Goal: Information Seeking & Learning: Find specific fact

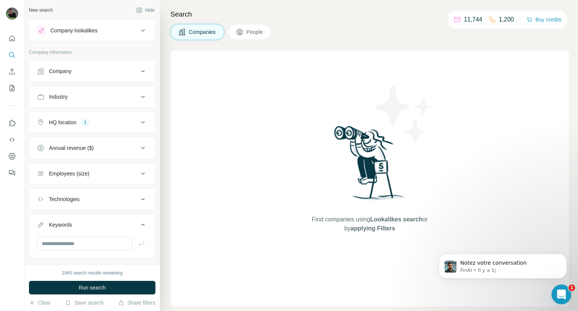
click at [563, 293] on icon "Ouvrir le Messenger Intercom" at bounding box center [561, 293] width 12 height 12
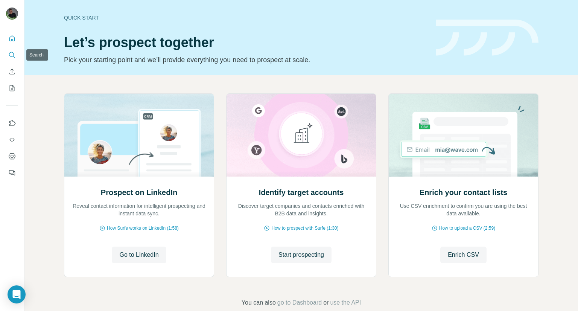
click at [13, 53] on icon "Search" at bounding box center [11, 54] width 5 height 5
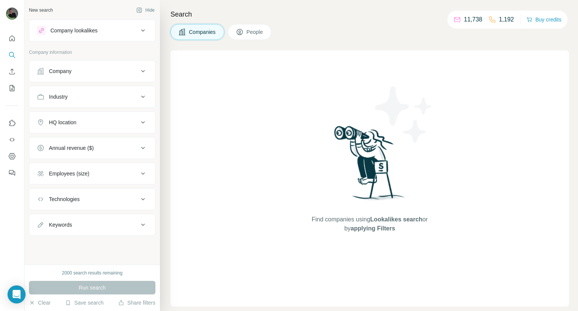
click at [80, 28] on div "Company lookalikes" at bounding box center [73, 31] width 47 height 8
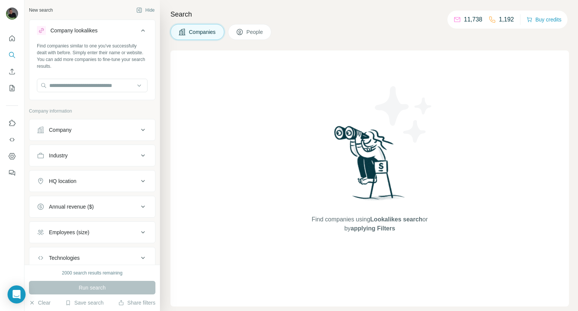
click at [80, 28] on div "Company lookalikes" at bounding box center [73, 31] width 47 height 8
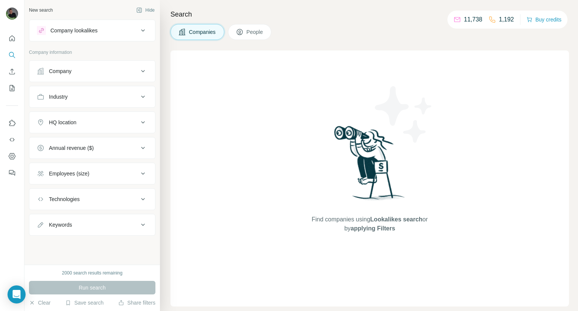
click at [82, 105] on div "Industry" at bounding box center [92, 97] width 126 height 22
click at [98, 73] on div "Company" at bounding box center [88, 71] width 102 height 8
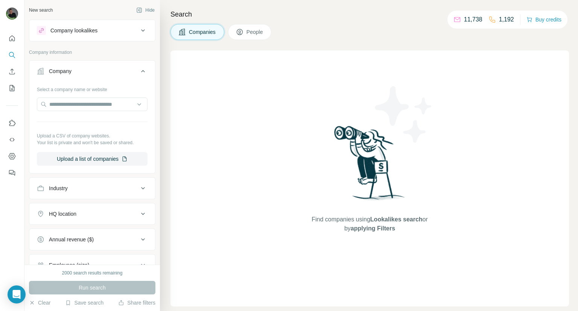
click at [99, 72] on div "Company" at bounding box center [88, 71] width 102 height 8
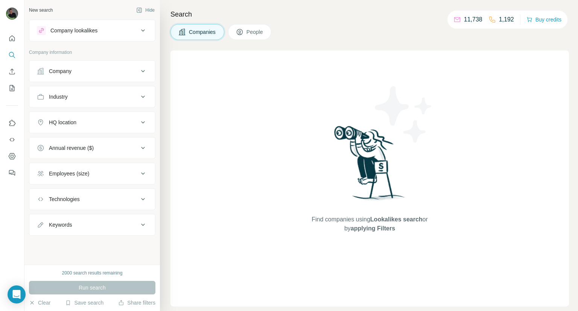
click at [250, 39] on button "People" at bounding box center [250, 32] width 44 height 16
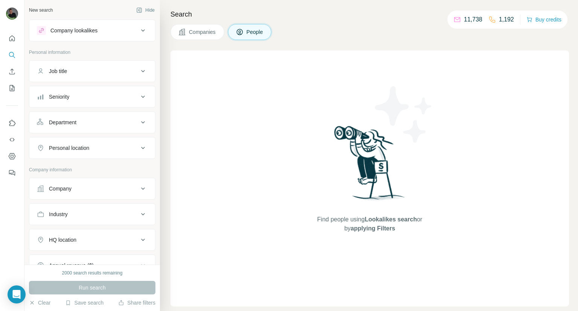
click at [125, 77] on button "Job title" at bounding box center [92, 71] width 126 height 18
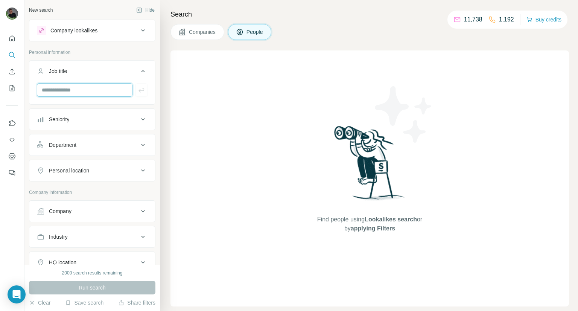
click at [104, 93] on input "text" at bounding box center [85, 90] width 96 height 14
type input "***"
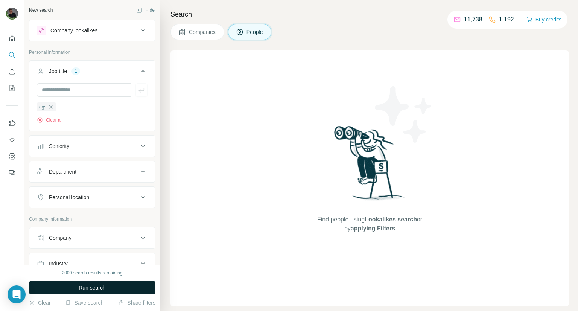
click at [69, 283] on button "Run search" at bounding box center [92, 288] width 126 height 14
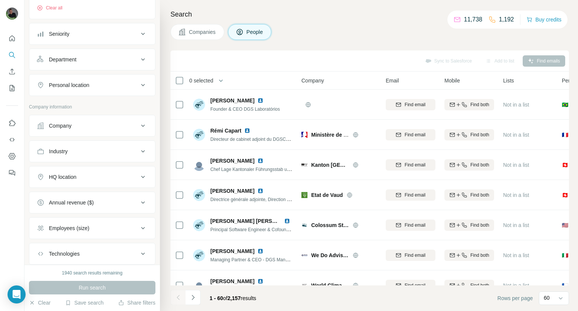
scroll to position [113, 0]
click at [103, 150] on div "Industry" at bounding box center [88, 151] width 102 height 8
click at [105, 168] on input at bounding box center [88, 169] width 93 height 8
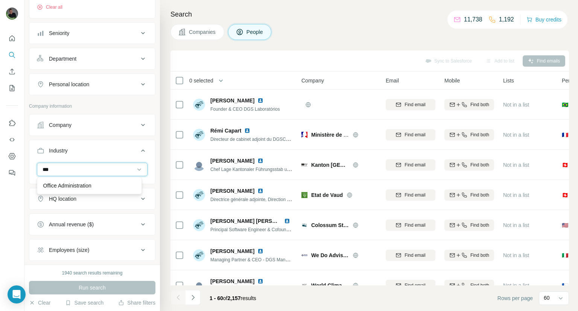
type input "***"
click at [107, 186] on div "Office Administration" at bounding box center [89, 186] width 92 height 8
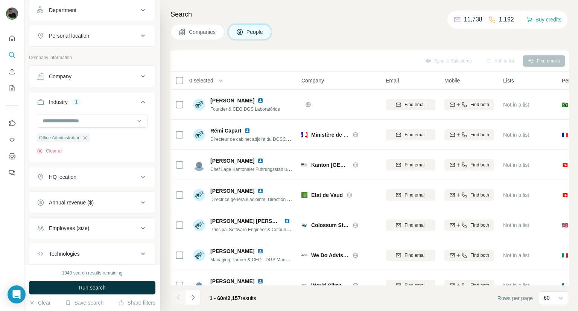
scroll to position [75, 0]
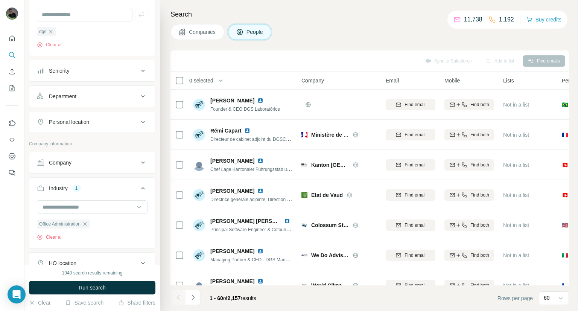
click at [87, 122] on div "Personal location" at bounding box center [69, 122] width 40 height 8
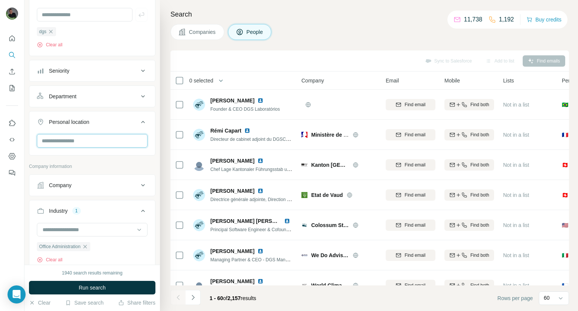
click at [84, 140] on input "text" at bounding box center [92, 141] width 111 height 14
type input "***"
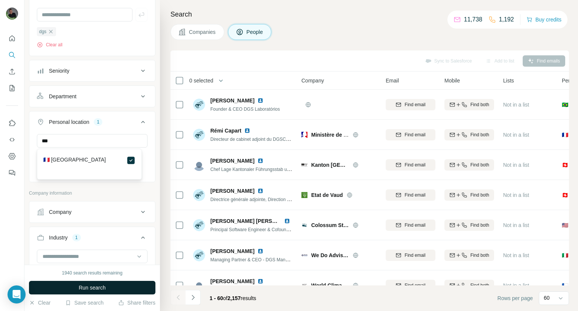
click at [125, 285] on button "Run search" at bounding box center [92, 288] width 126 height 14
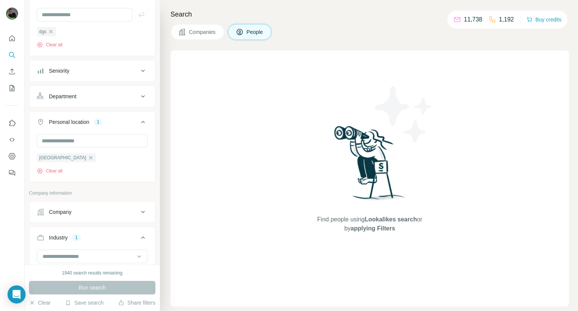
scroll to position [113, 0]
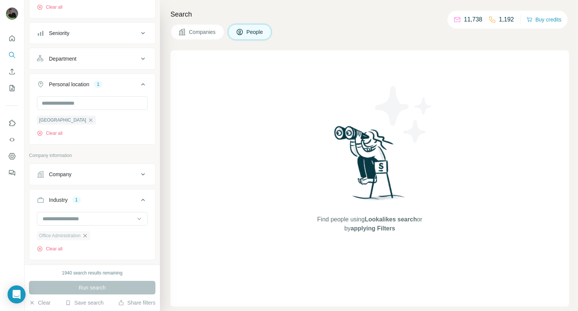
click at [87, 237] on icon "button" at bounding box center [84, 235] width 3 height 3
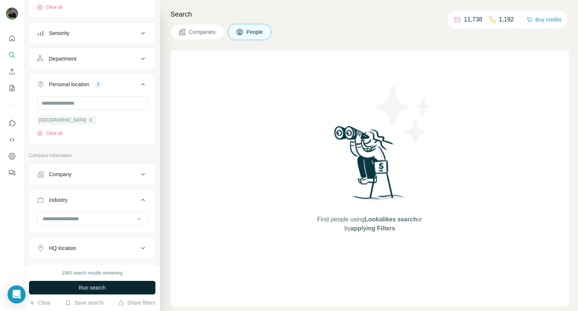
click at [91, 293] on button "Run search" at bounding box center [92, 288] width 126 height 14
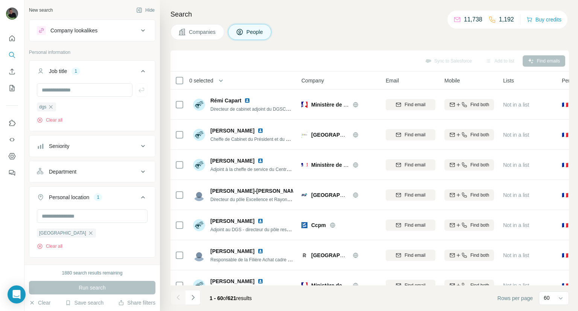
click at [88, 36] on button "Company lookalikes" at bounding box center [92, 30] width 126 height 18
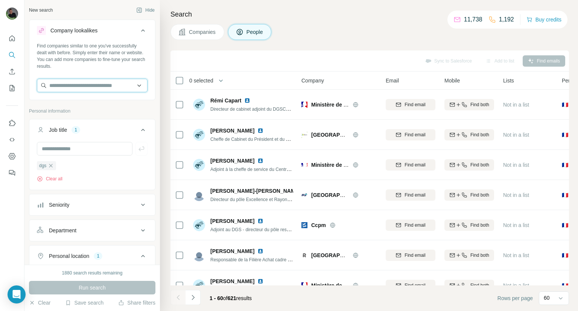
click at [87, 84] on input "text" at bounding box center [92, 86] width 111 height 14
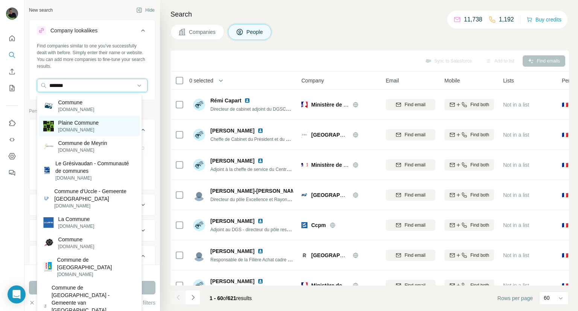
type input "*******"
click at [86, 133] on p "[DOMAIN_NAME]" at bounding box center [78, 129] width 40 height 7
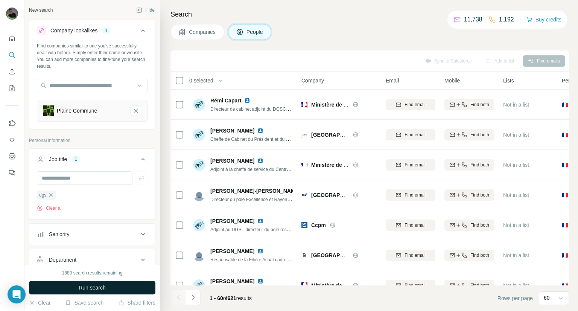
click at [99, 284] on span "Run search" at bounding box center [92, 288] width 27 height 8
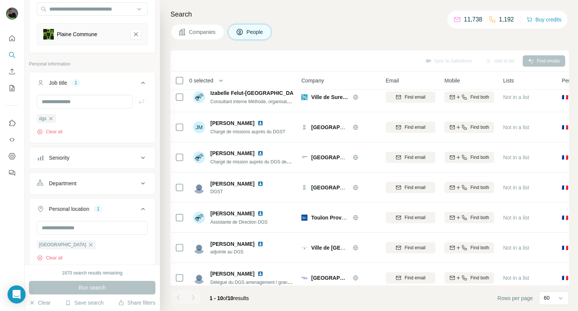
scroll to position [75, 0]
click at [100, 160] on div "Seniority" at bounding box center [88, 159] width 102 height 8
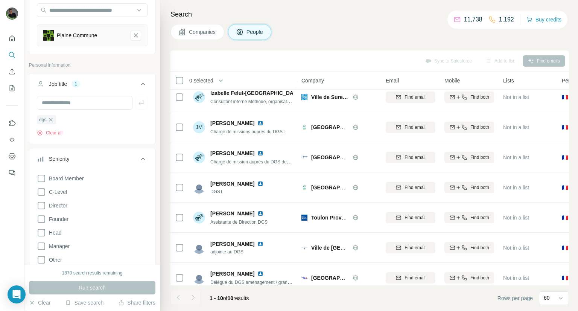
scroll to position [113, 0]
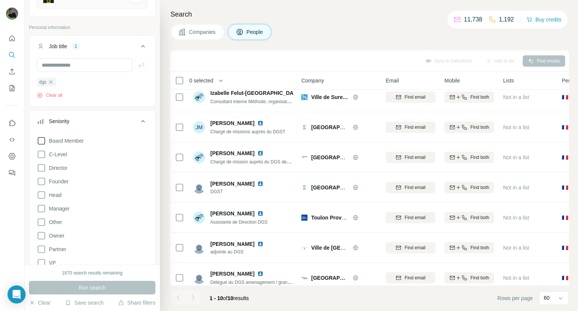
click at [44, 143] on icon at bounding box center [41, 140] width 9 height 9
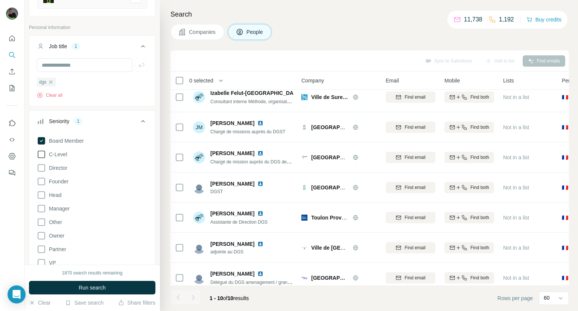
click at [48, 155] on span "C-Level" at bounding box center [56, 155] width 21 height 8
click at [55, 187] on div "Board Member C-Level Director Founder Head Manager Other Owner Partner VP Clear…" at bounding box center [92, 205] width 111 height 145
click at [55, 196] on span "Head" at bounding box center [53, 195] width 15 height 8
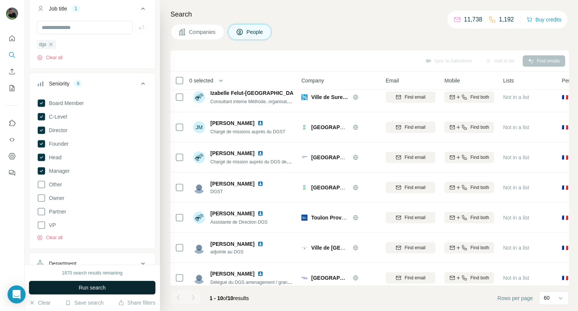
click at [93, 285] on span "Run search" at bounding box center [92, 288] width 27 height 8
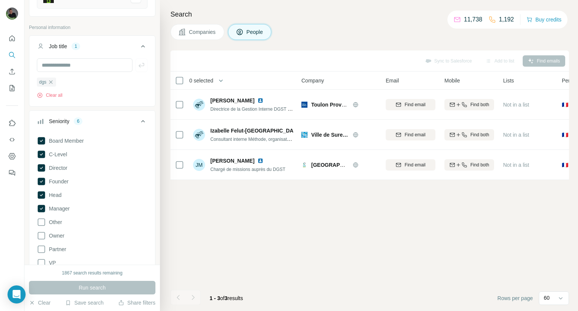
scroll to position [75, 0]
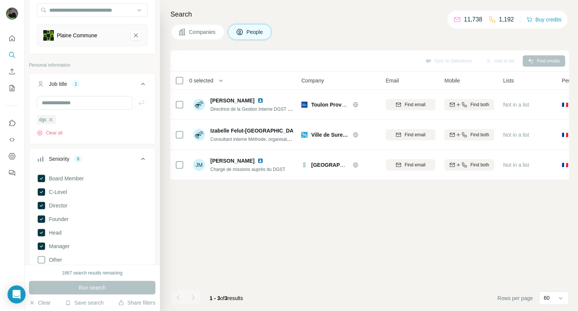
click at [139, 167] on button "Seniority 6" at bounding box center [92, 160] width 126 height 21
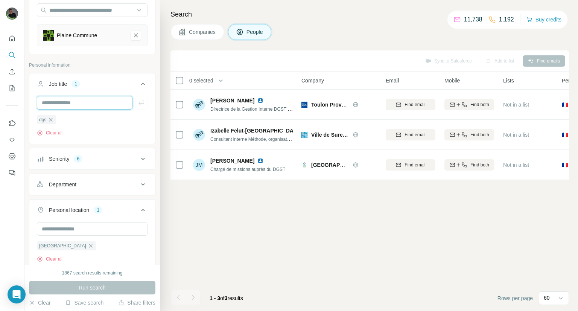
click at [109, 102] on input "text" at bounding box center [85, 103] width 96 height 14
type input "**********"
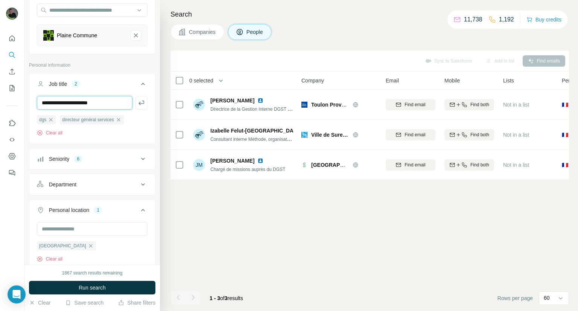
type input "**********"
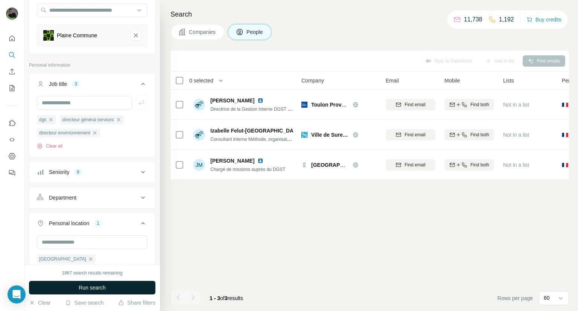
click at [59, 293] on button "Run search" at bounding box center [92, 288] width 126 height 14
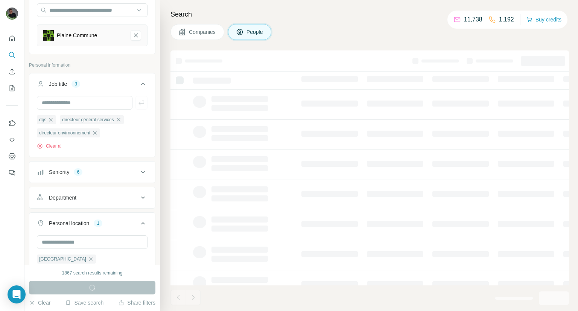
click at [93, 271] on div "1867 search results remaining" at bounding box center [92, 273] width 61 height 7
click at [325, 26] on div "Companies People" at bounding box center [370, 32] width 399 height 16
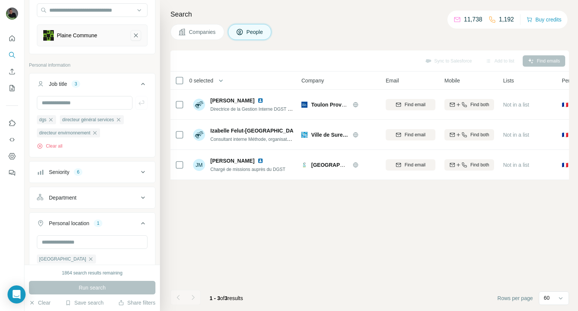
click at [133, 38] on icon "Plaine Commune-remove-button" at bounding box center [136, 36] width 7 height 8
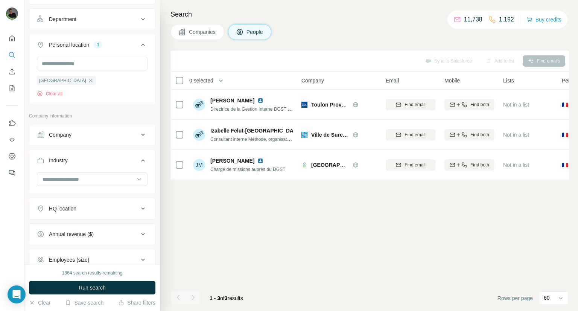
scroll to position [226, 0]
click at [91, 180] on input at bounding box center [88, 178] width 93 height 8
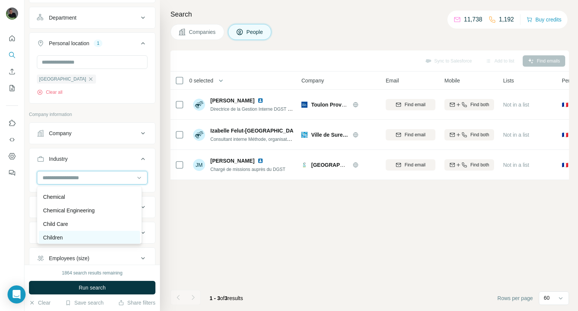
scroll to position [1092, 0]
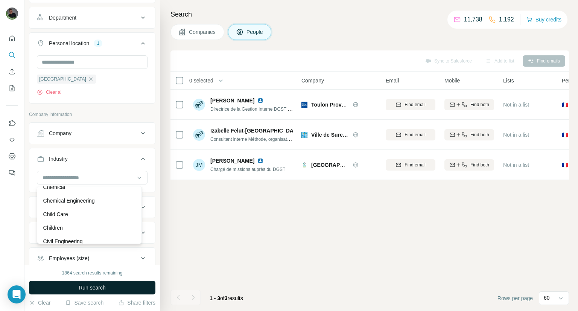
click at [104, 287] on span "Run search" at bounding box center [92, 288] width 27 height 8
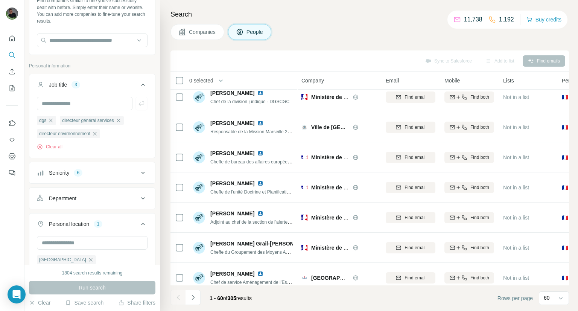
scroll to position [0, 0]
